Goal: Task Accomplishment & Management: Use online tool/utility

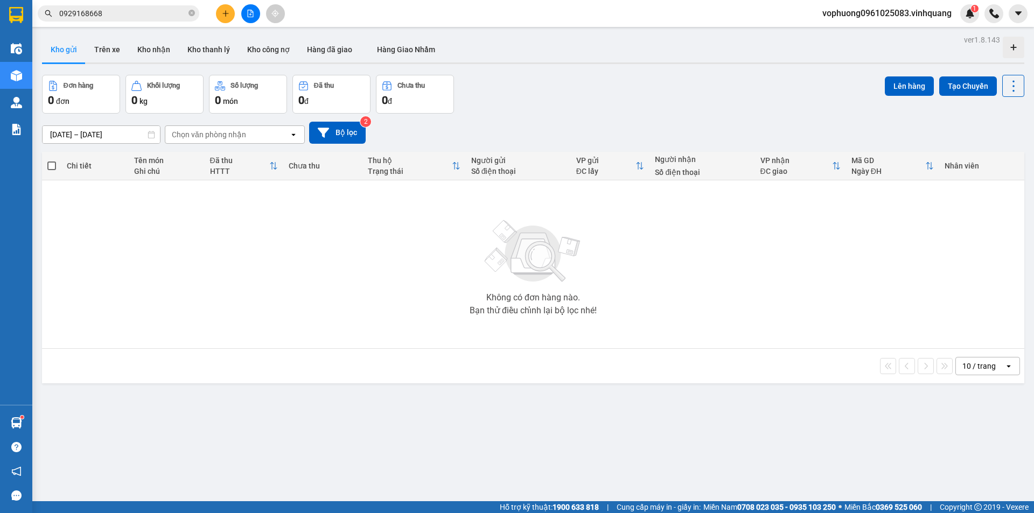
drag, startPoint x: 0, startPoint y: 0, endPoint x: 165, endPoint y: 16, distance: 166.1
click at [165, 16] on input "0929168668" at bounding box center [122, 14] width 127 height 12
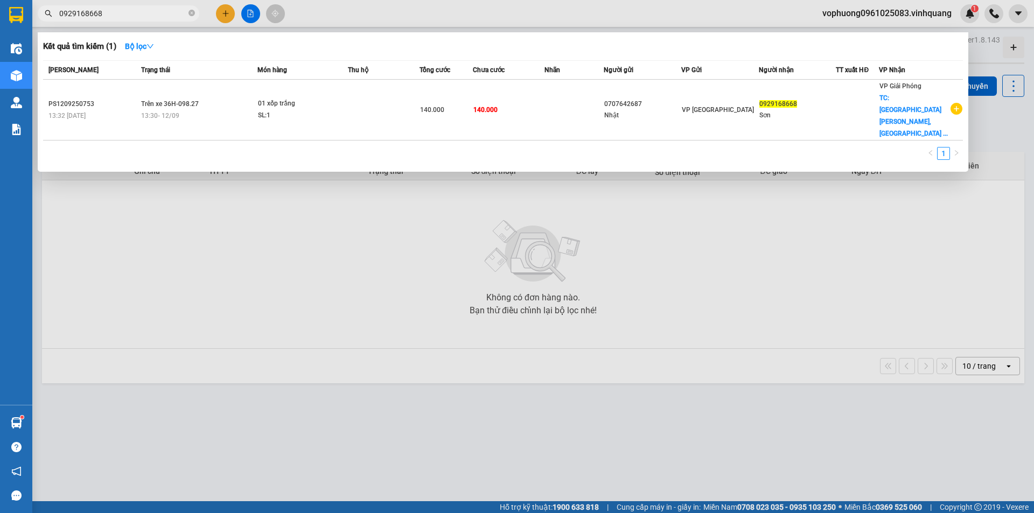
click at [165, 16] on input "0929168668" at bounding box center [122, 14] width 127 height 12
paste input "0982861004"
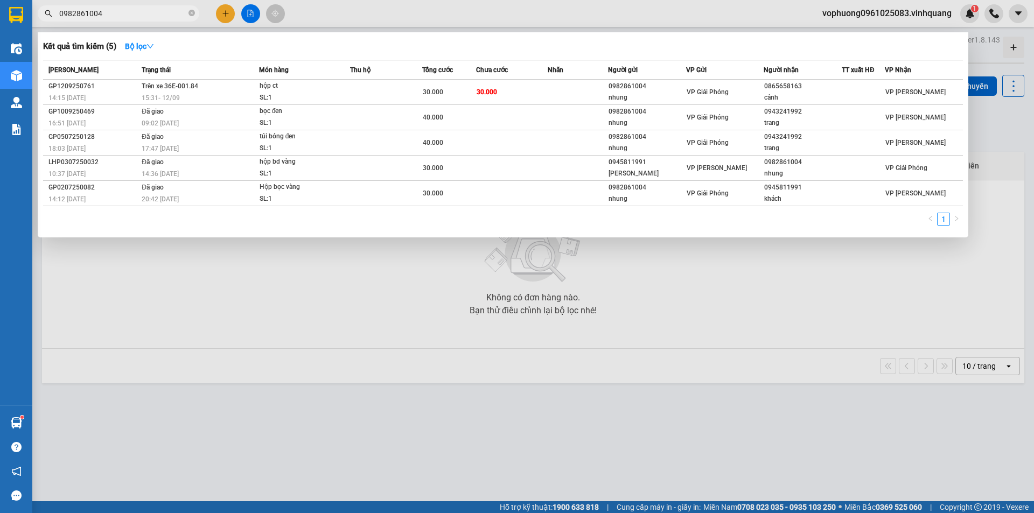
click at [166, 7] on span "0982861004" at bounding box center [119, 13] width 162 height 16
drag, startPoint x: 166, startPoint y: 7, endPoint x: 126, endPoint y: 15, distance: 40.6
click at [126, 15] on input "0982861004" at bounding box center [122, 14] width 127 height 12
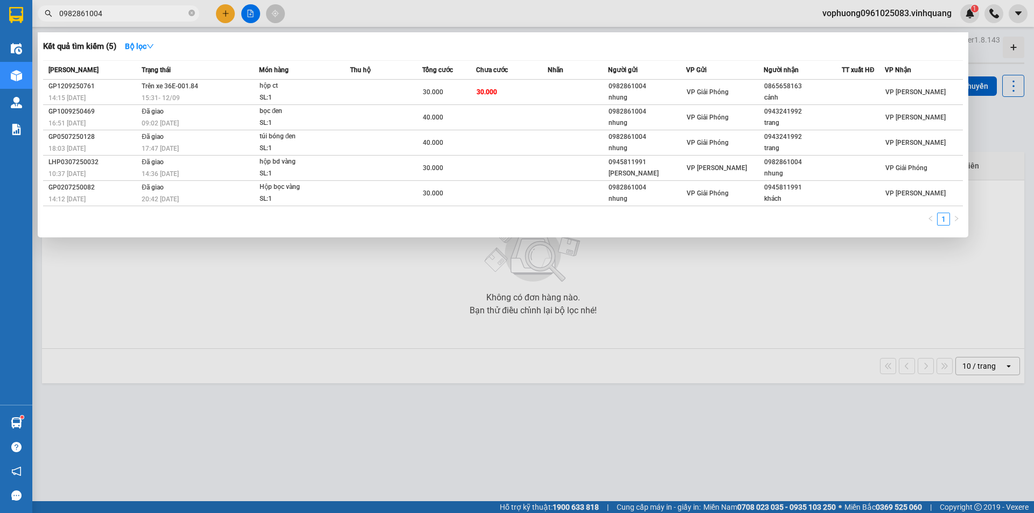
paste input "580835"
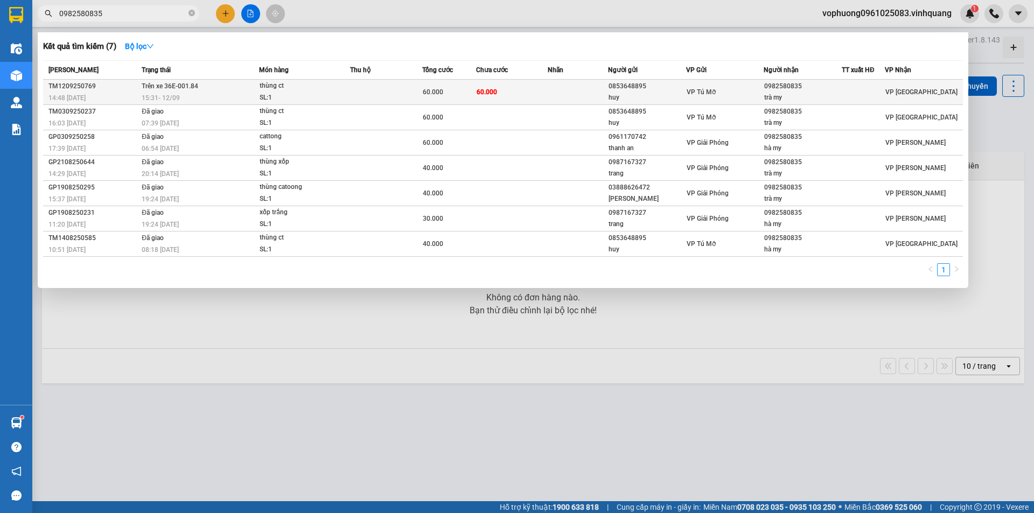
type input "0982580835"
click at [832, 92] on td "0982580835 trà my" at bounding box center [803, 92] width 78 height 25
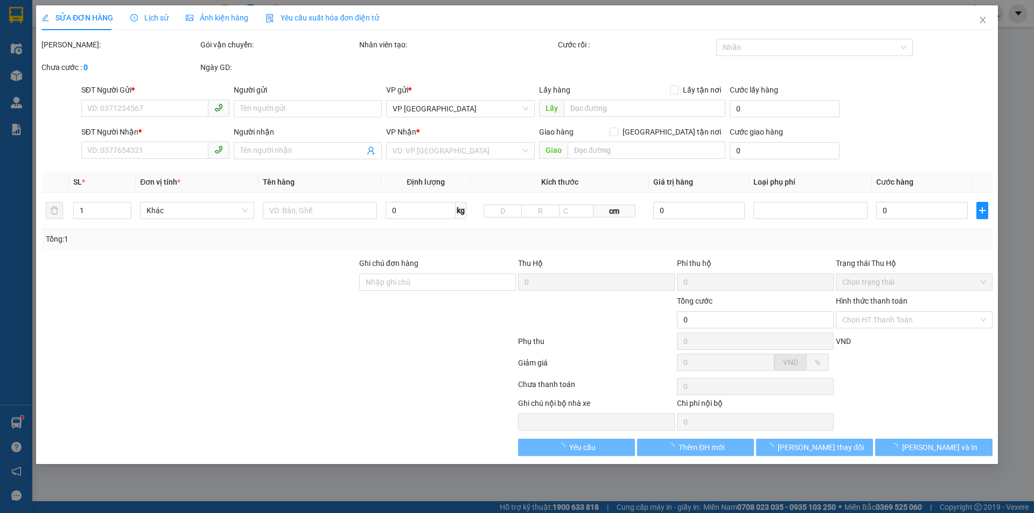
type input "0853648895"
type input "huy"
type input "0982580835"
type input "trà my"
type input "60.000"
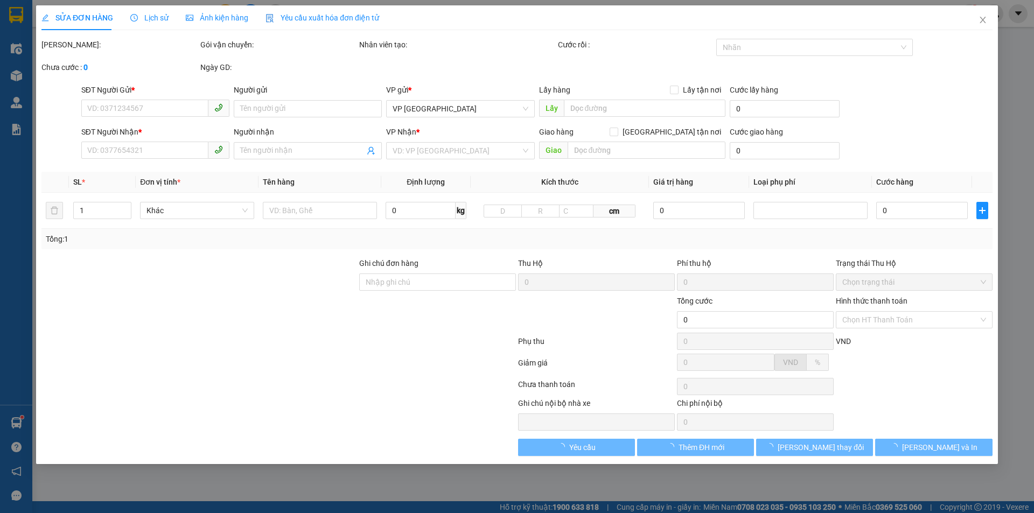
type input "60.000"
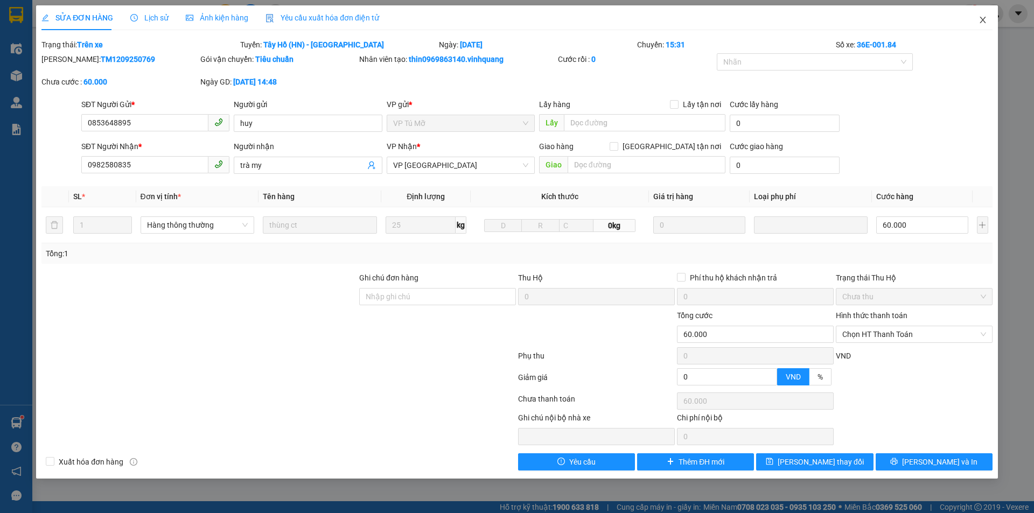
click at [981, 17] on icon "close" at bounding box center [983, 20] width 9 height 9
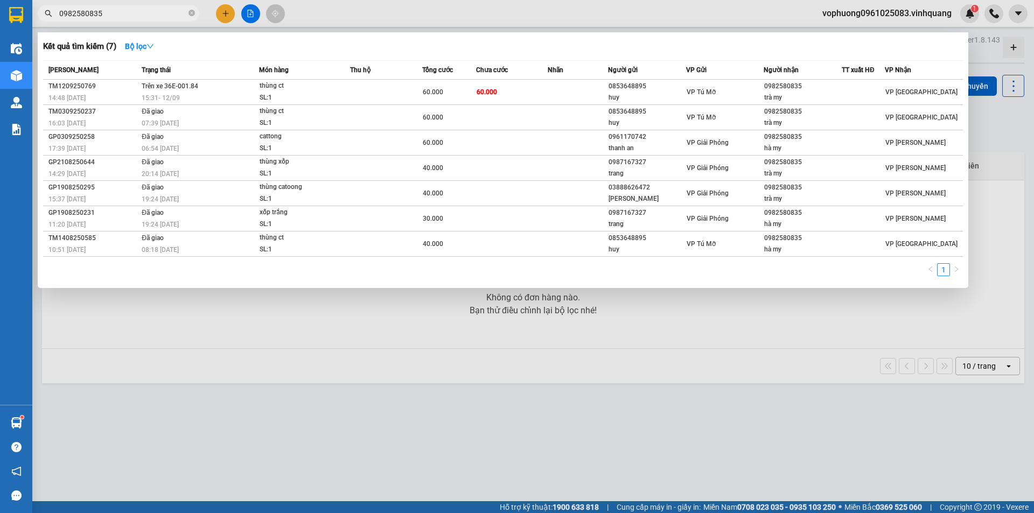
click at [124, 12] on input "0982580835" at bounding box center [122, 14] width 127 height 12
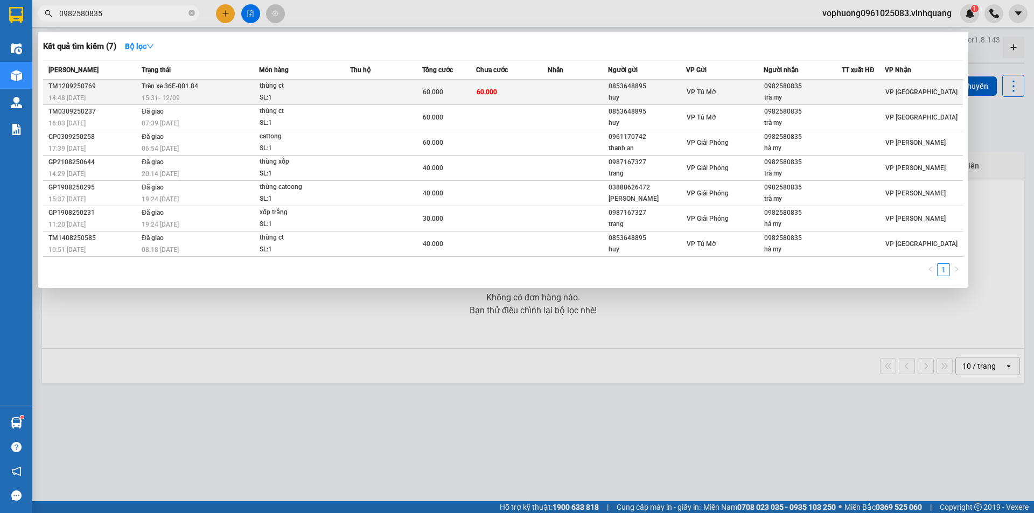
click at [289, 94] on div "SL: 1" at bounding box center [300, 98] width 81 height 12
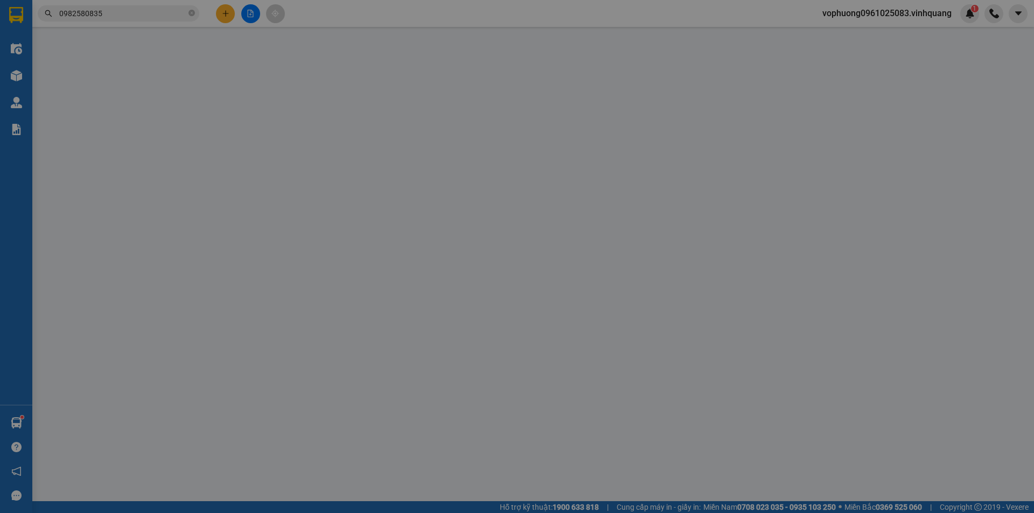
type input "0853648895"
type input "huy"
type input "0982580835"
type input "trà my"
type input "60.000"
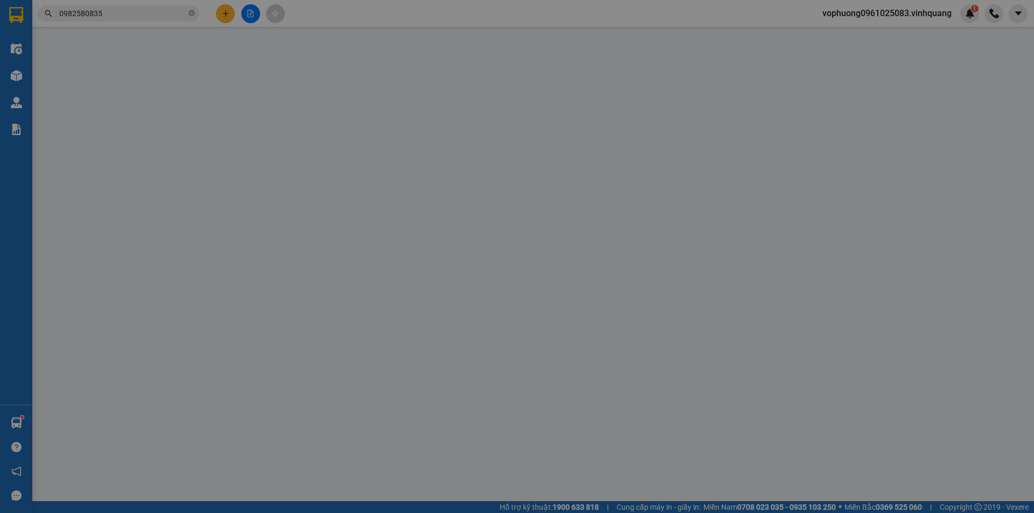
type input "60.000"
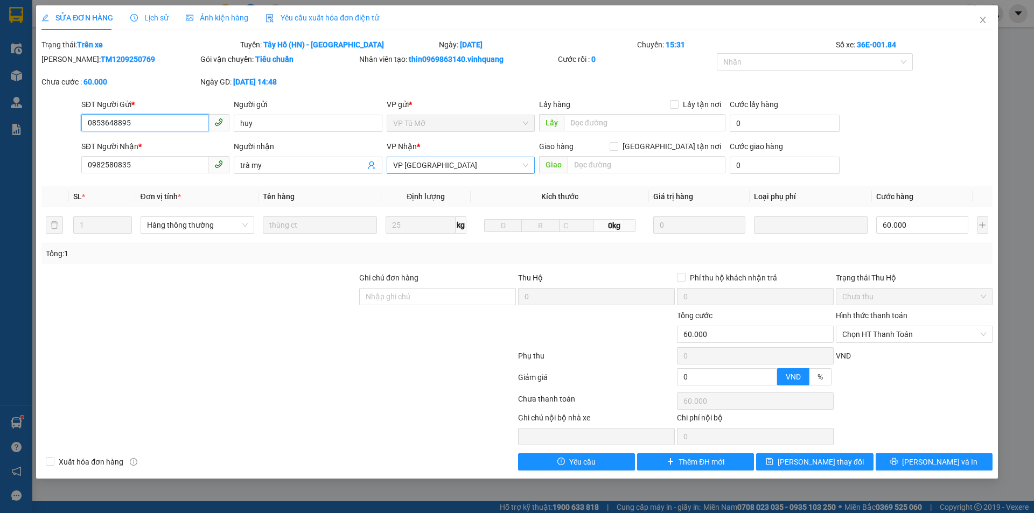
click at [441, 162] on span "VP [GEOGRAPHIC_DATA]" at bounding box center [460, 165] width 135 height 16
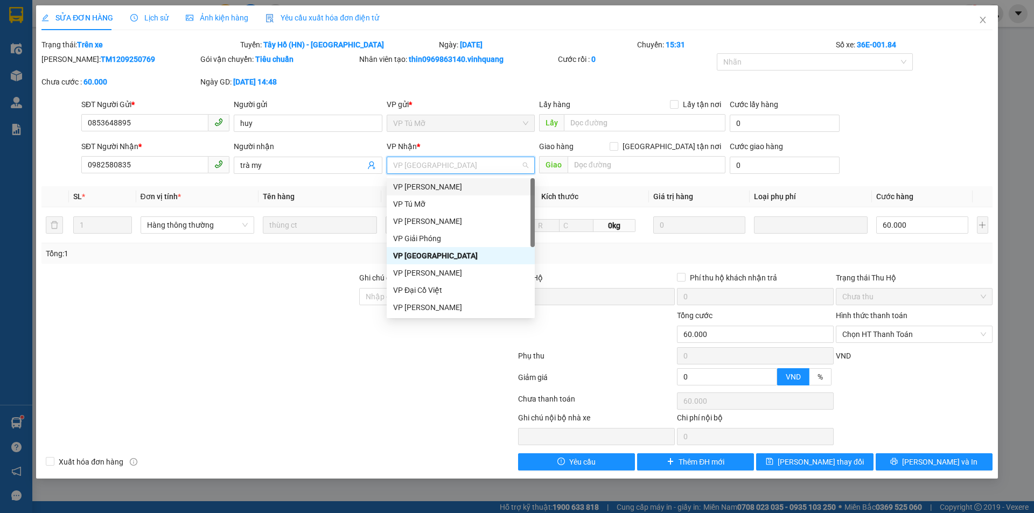
click at [442, 188] on div "VP [PERSON_NAME]" at bounding box center [460, 187] width 135 height 12
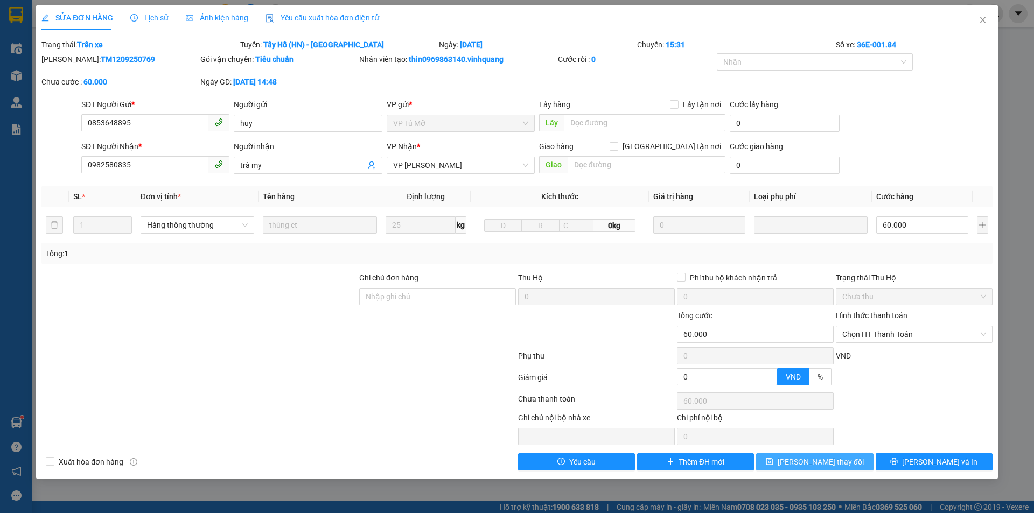
click at [813, 461] on span "[PERSON_NAME] thay đổi" at bounding box center [821, 462] width 86 height 12
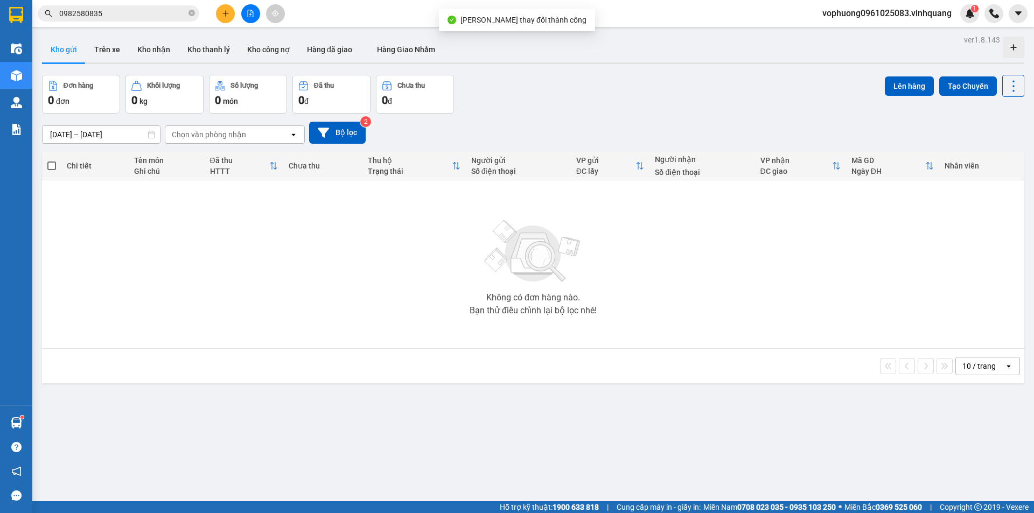
click at [149, 12] on input "0982580835" at bounding box center [122, 14] width 127 height 12
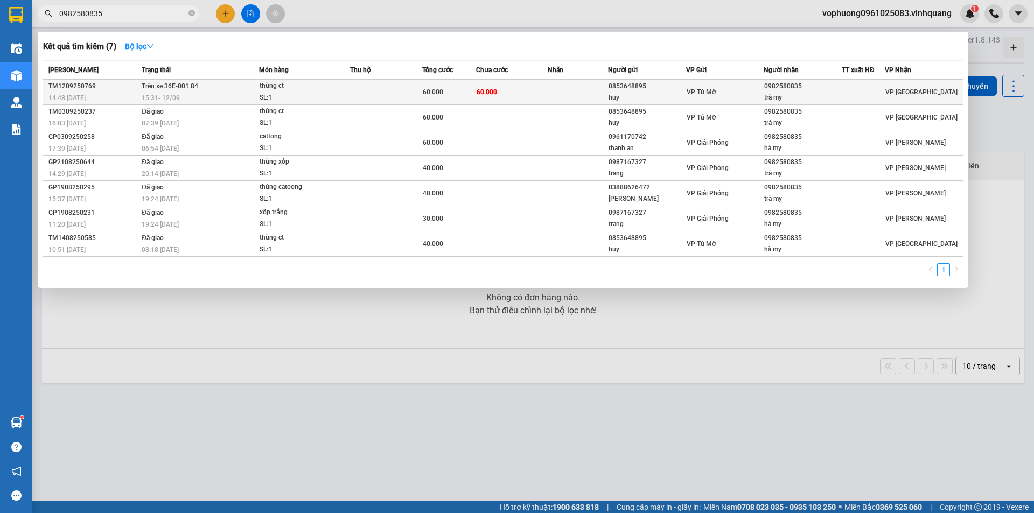
click at [225, 91] on td "Trên xe 36E-001.84 15:31 [DATE]" at bounding box center [199, 92] width 120 height 25
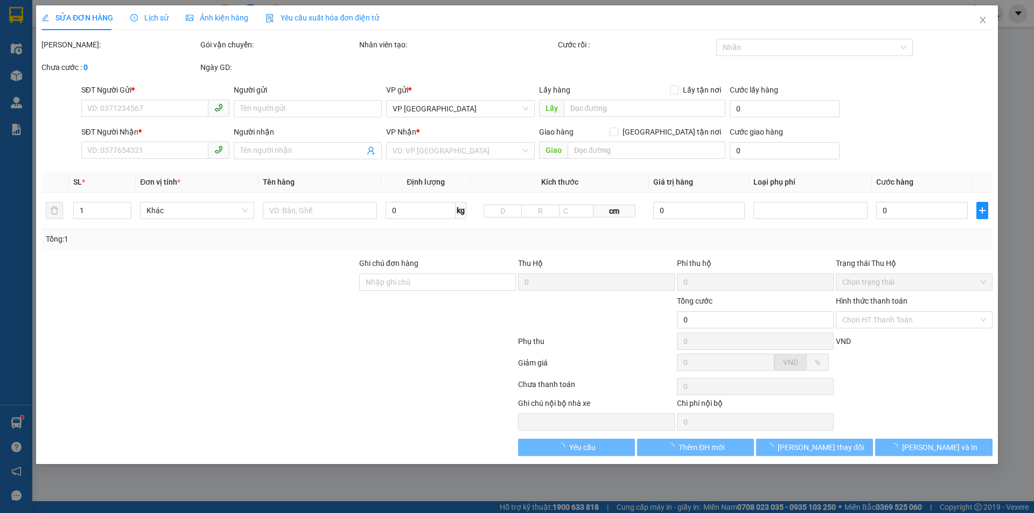
type input "0853648895"
type input "huy"
type input "0982580835"
type input "trà my"
type input "60.000"
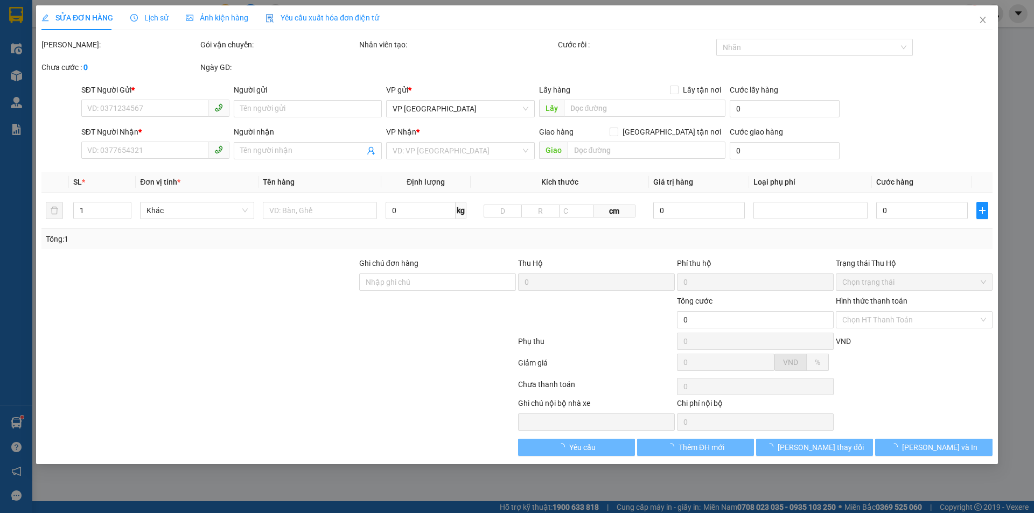
type input "60.000"
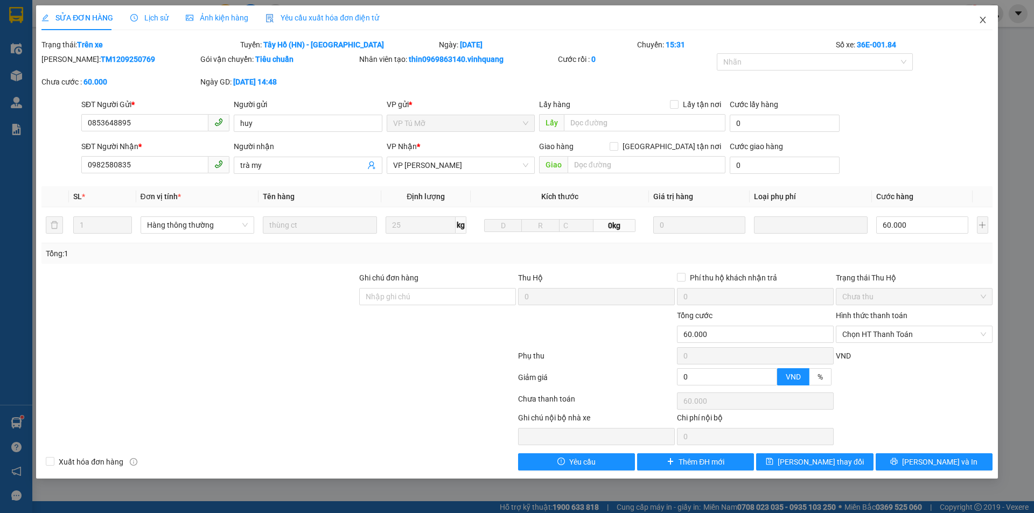
click at [983, 16] on span "Close" at bounding box center [983, 20] width 30 height 30
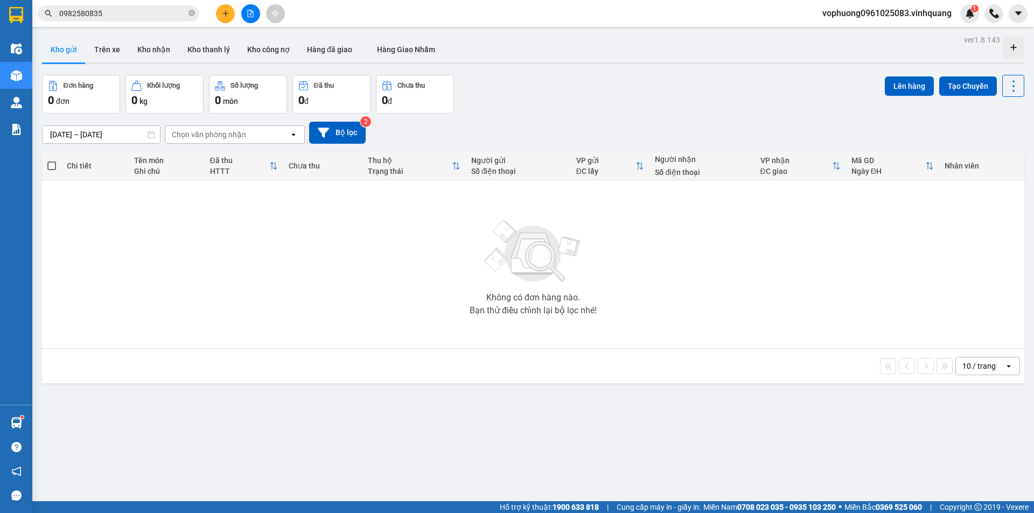
click at [155, 18] on input "0982580835" at bounding box center [122, 14] width 127 height 12
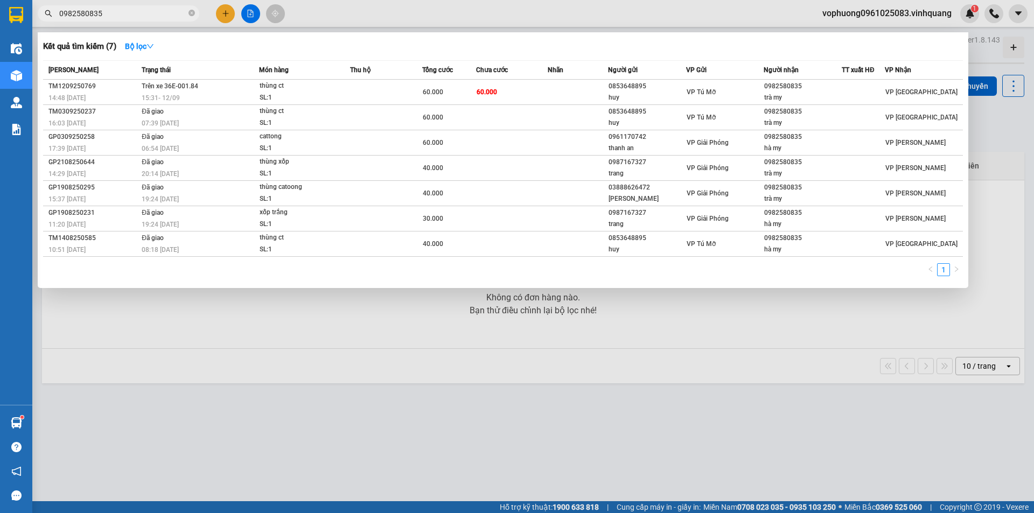
click at [154, 18] on input "0982580835" at bounding box center [122, 14] width 127 height 12
paste input "79194670"
type input "0979194670"
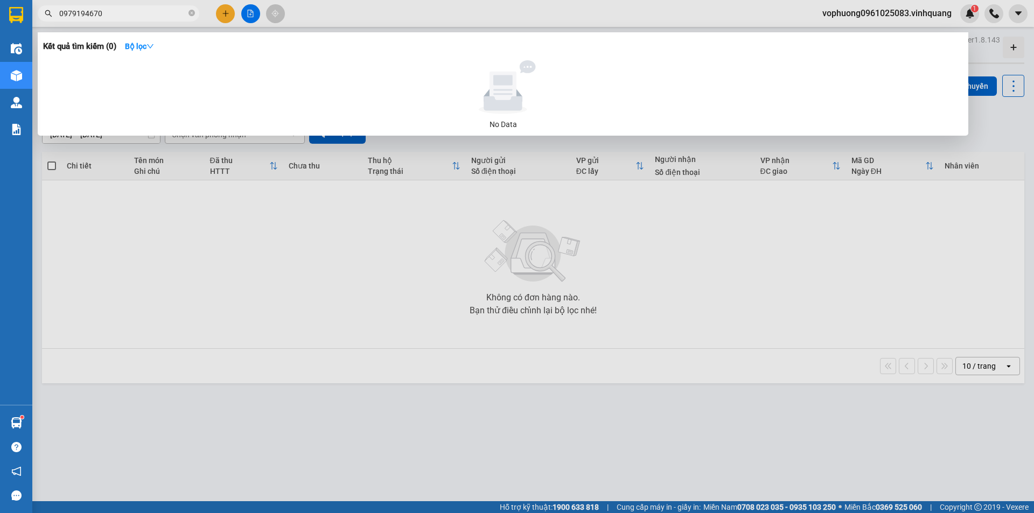
click at [178, 14] on input "0979194670" at bounding box center [122, 14] width 127 height 12
click at [177, 14] on input "0979194670" at bounding box center [122, 14] width 127 height 12
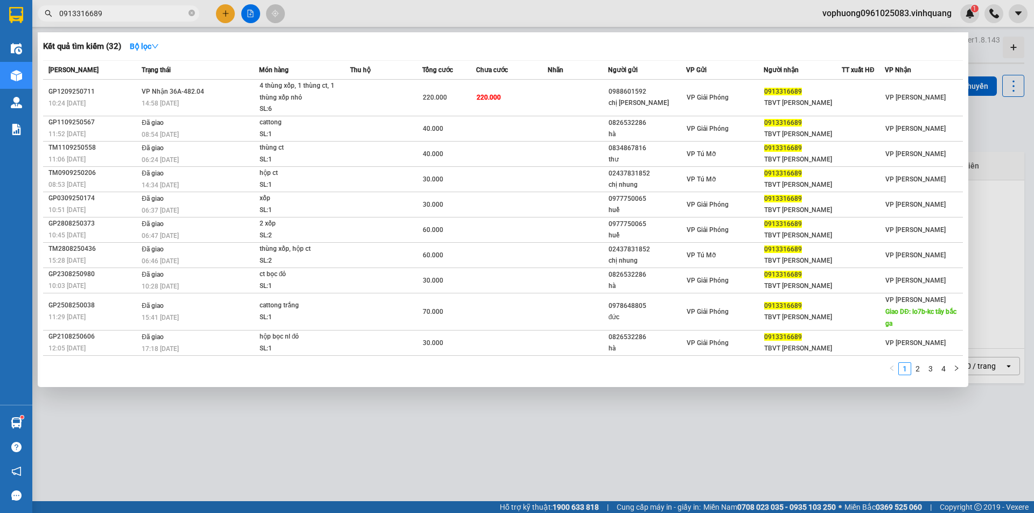
click at [170, 20] on span "0913316689" at bounding box center [119, 13] width 162 height 16
paste input "0915151757"
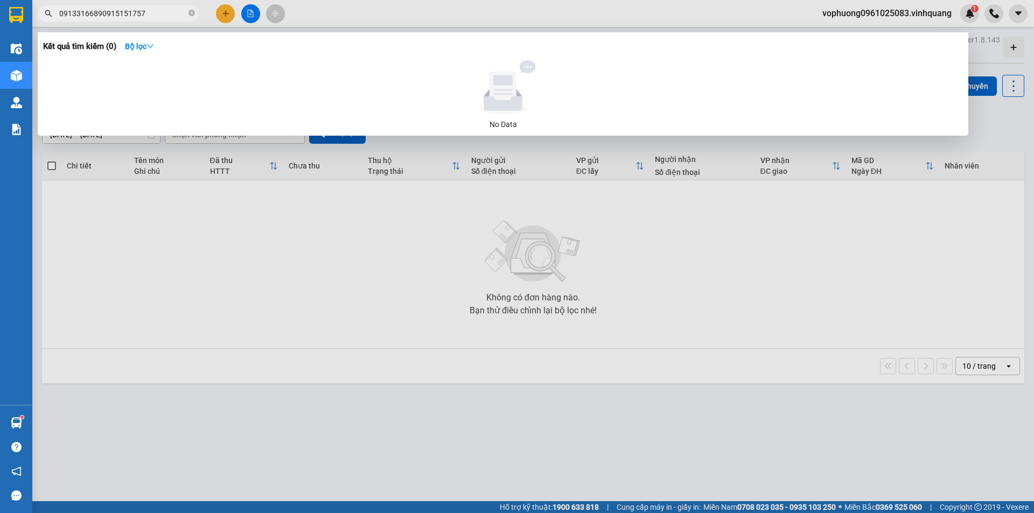
drag, startPoint x: 98, startPoint y: 18, endPoint x: 44, endPoint y: 24, distance: 54.2
click at [44, 23] on div "Kết quả tìm kiếm ( 0 ) Bộ lọc No Data 09133166890915151757" at bounding box center [105, 13] width 210 height 19
type input "0915151757"
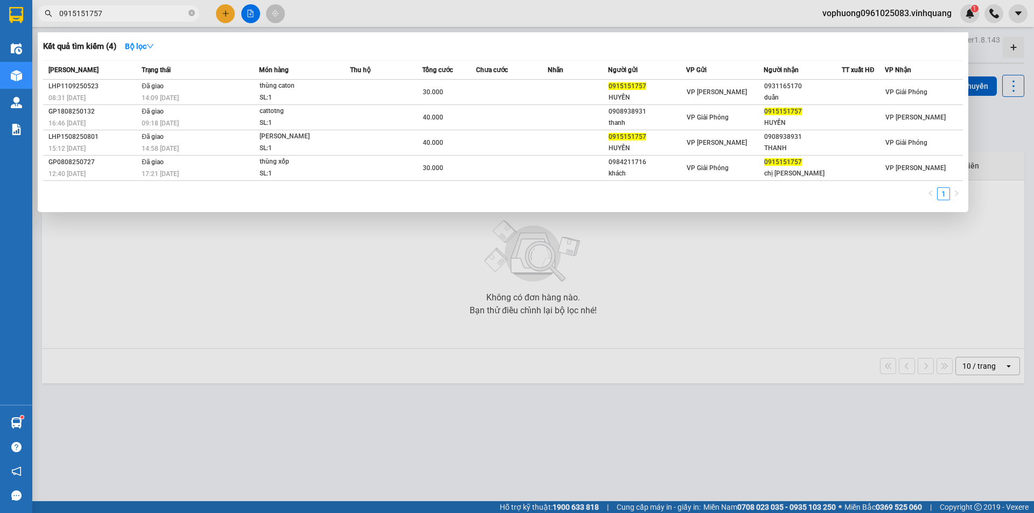
click at [142, 16] on input "0915151757" at bounding box center [122, 14] width 127 height 12
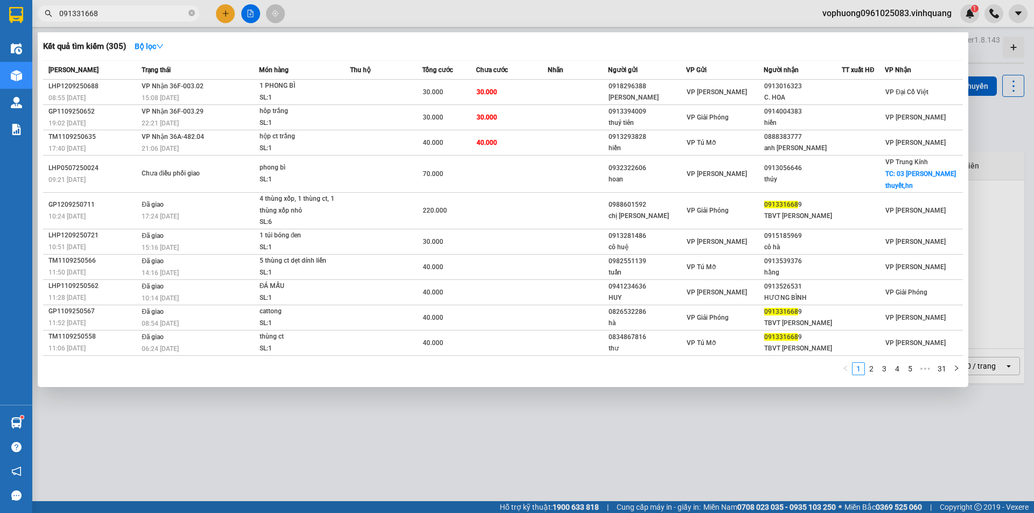
type input "0913316689"
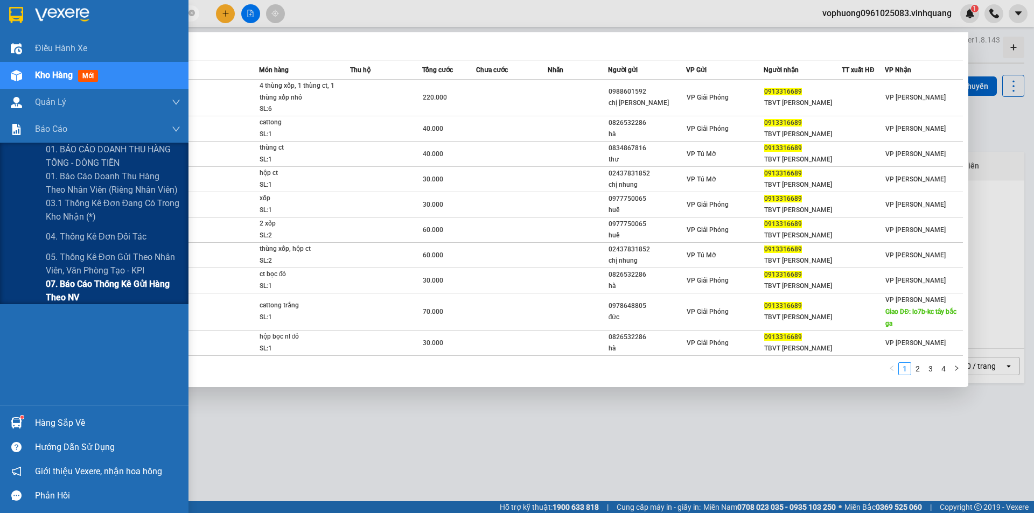
click at [103, 281] on span "07. Báo cáo thống kê gửi hàng theo NV" at bounding box center [113, 290] width 135 height 27
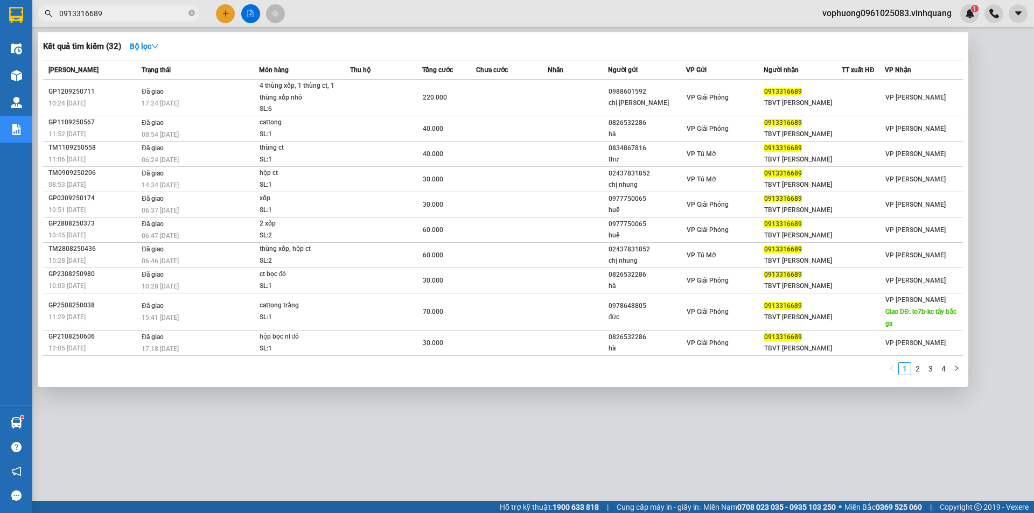
click at [380, 458] on div at bounding box center [517, 256] width 1034 height 513
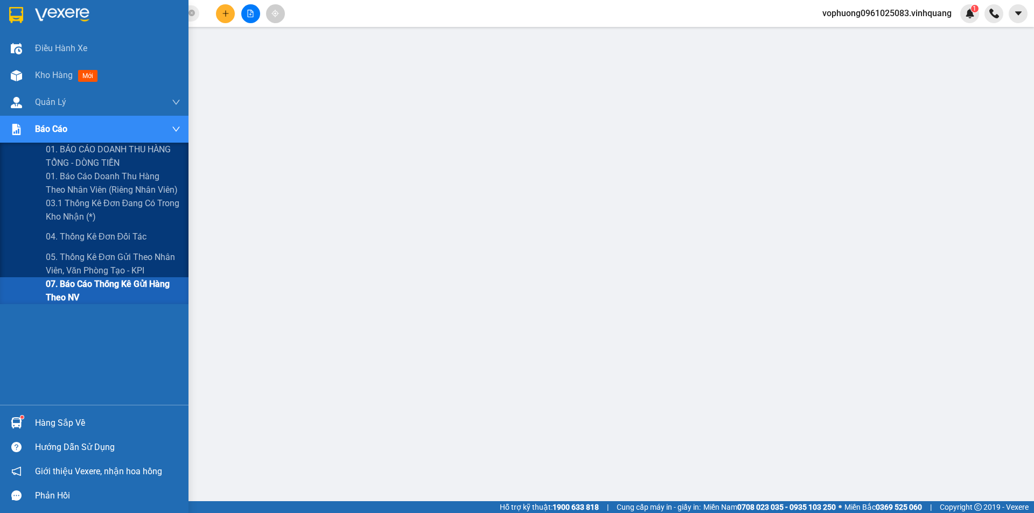
drag, startPoint x: 100, startPoint y: 290, endPoint x: 103, endPoint y: 285, distance: 5.8
click at [100, 290] on span "07. Báo cáo thống kê gửi hàng theo NV" at bounding box center [113, 290] width 135 height 27
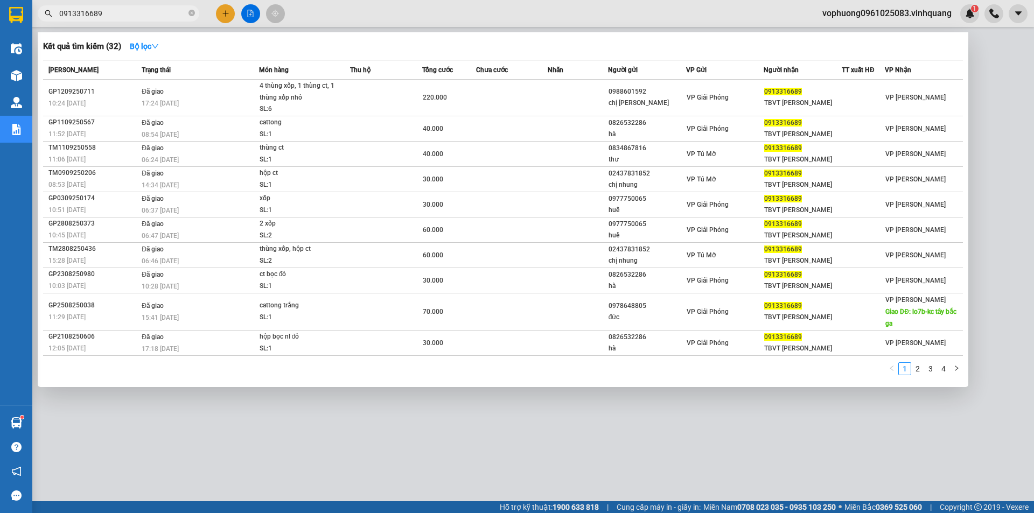
click at [158, 11] on input "0913316689" at bounding box center [122, 14] width 127 height 12
click at [193, 16] on icon "close-circle" at bounding box center [192, 13] width 6 height 6
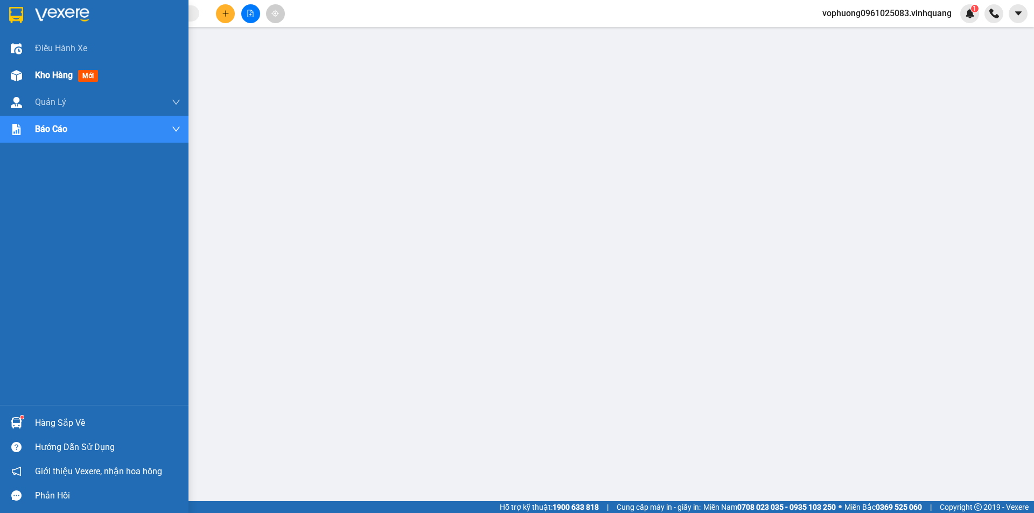
click at [31, 75] on div "Kho hàng mới" at bounding box center [94, 75] width 189 height 27
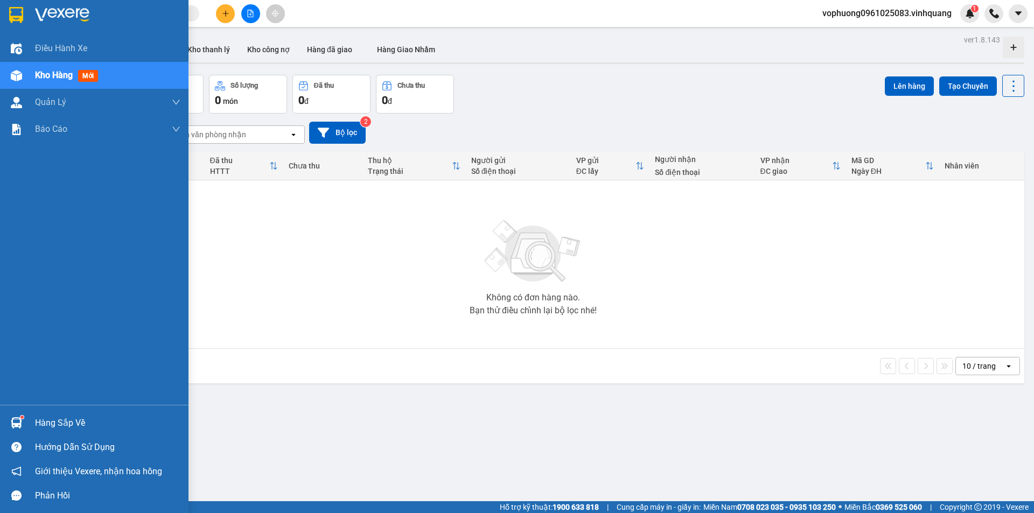
click at [8, 417] on div at bounding box center [16, 423] width 19 height 19
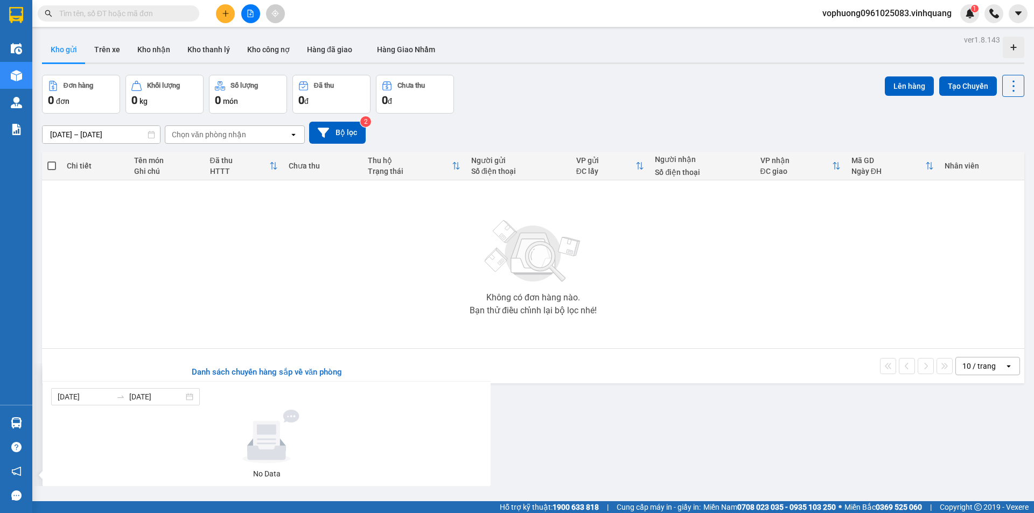
drag, startPoint x: 566, startPoint y: 381, endPoint x: 469, endPoint y: 368, distance: 97.8
click at [563, 384] on section "Kết quả tìm kiếm ( 32 ) Bộ lọc Mã ĐH Trạng thái Món hàng Thu hộ Tổng cước Chưa …" at bounding box center [517, 256] width 1034 height 513
